Goal: Task Accomplishment & Management: Use online tool/utility

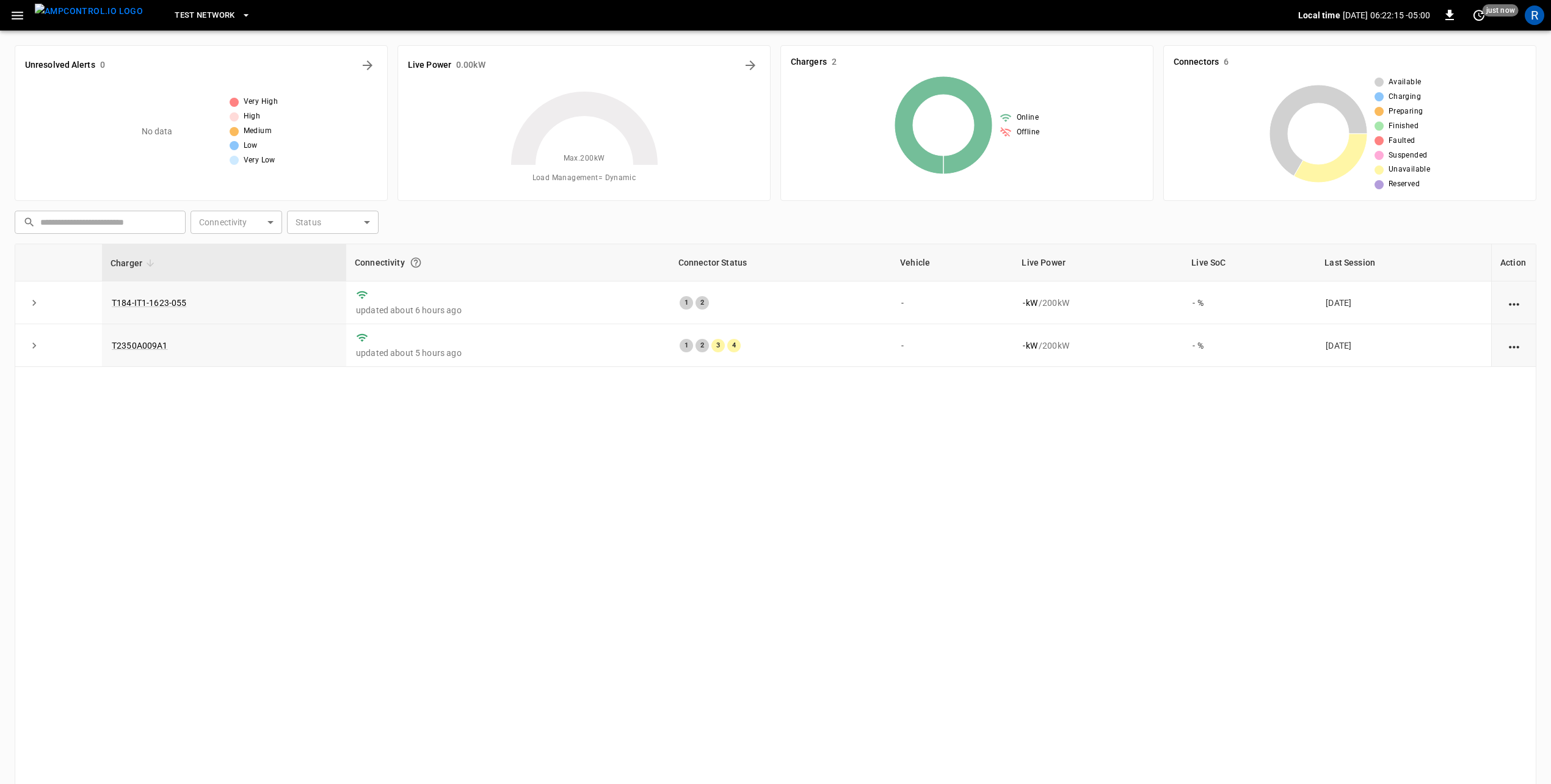
click at [573, 146] on icon at bounding box center [584, 165] width 153 height 153
click at [748, 67] on icon "Energy Overview" at bounding box center [750, 65] width 15 height 15
